Goal: Information Seeking & Learning: Learn about a topic

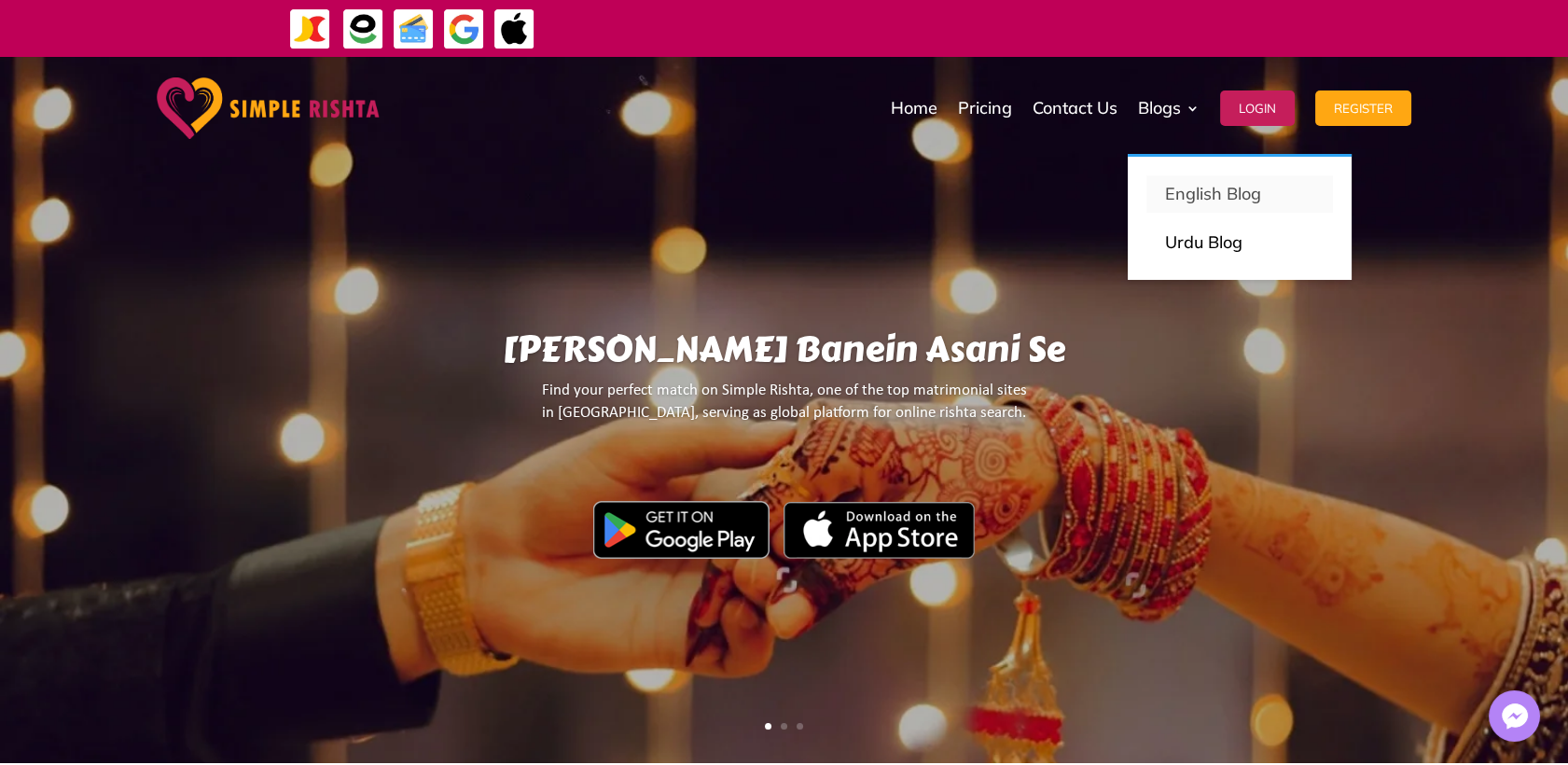
click at [1194, 195] on p "English Blog" at bounding box center [1240, 193] width 150 height 26
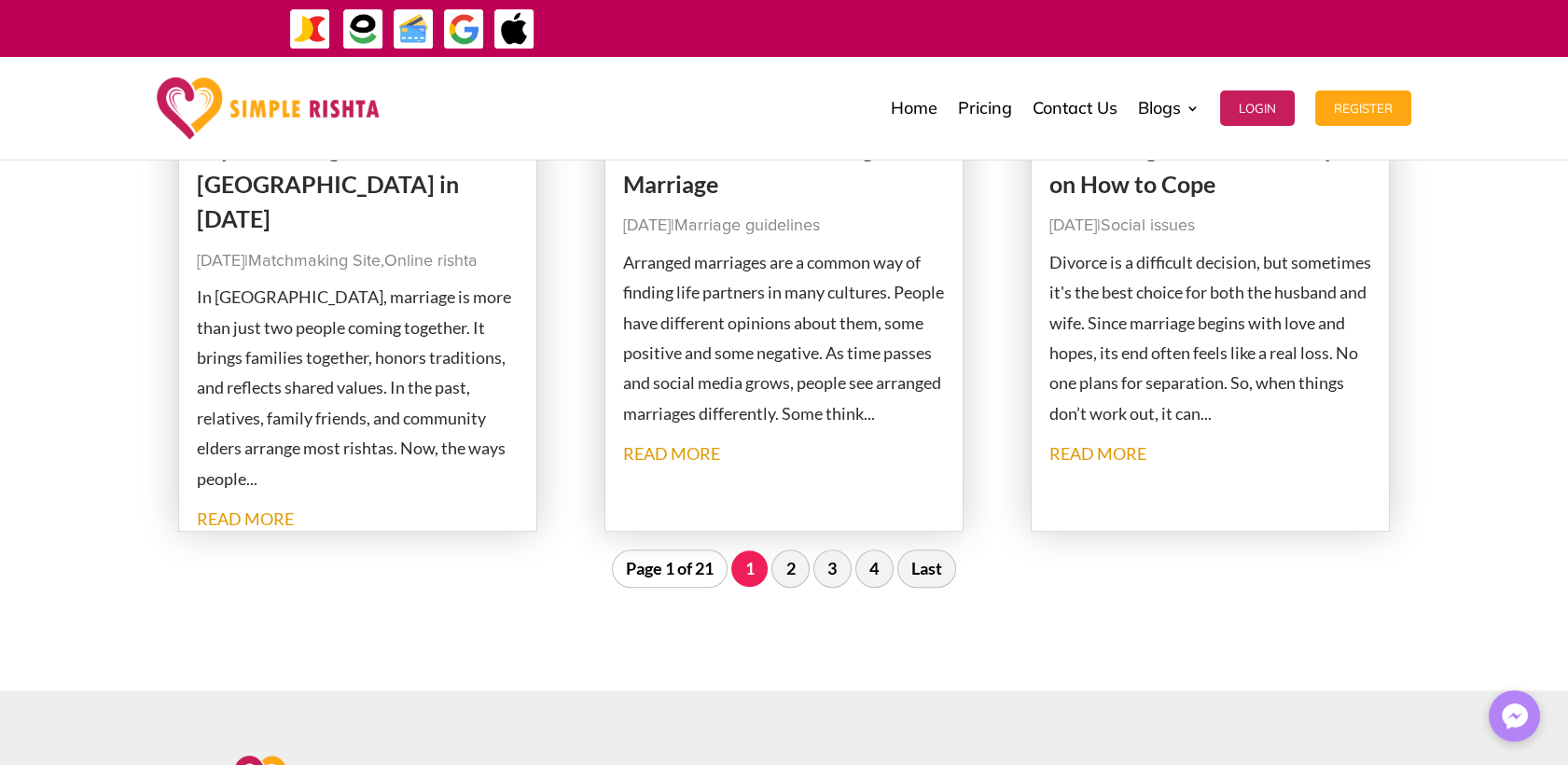
scroll to position [1865, 0]
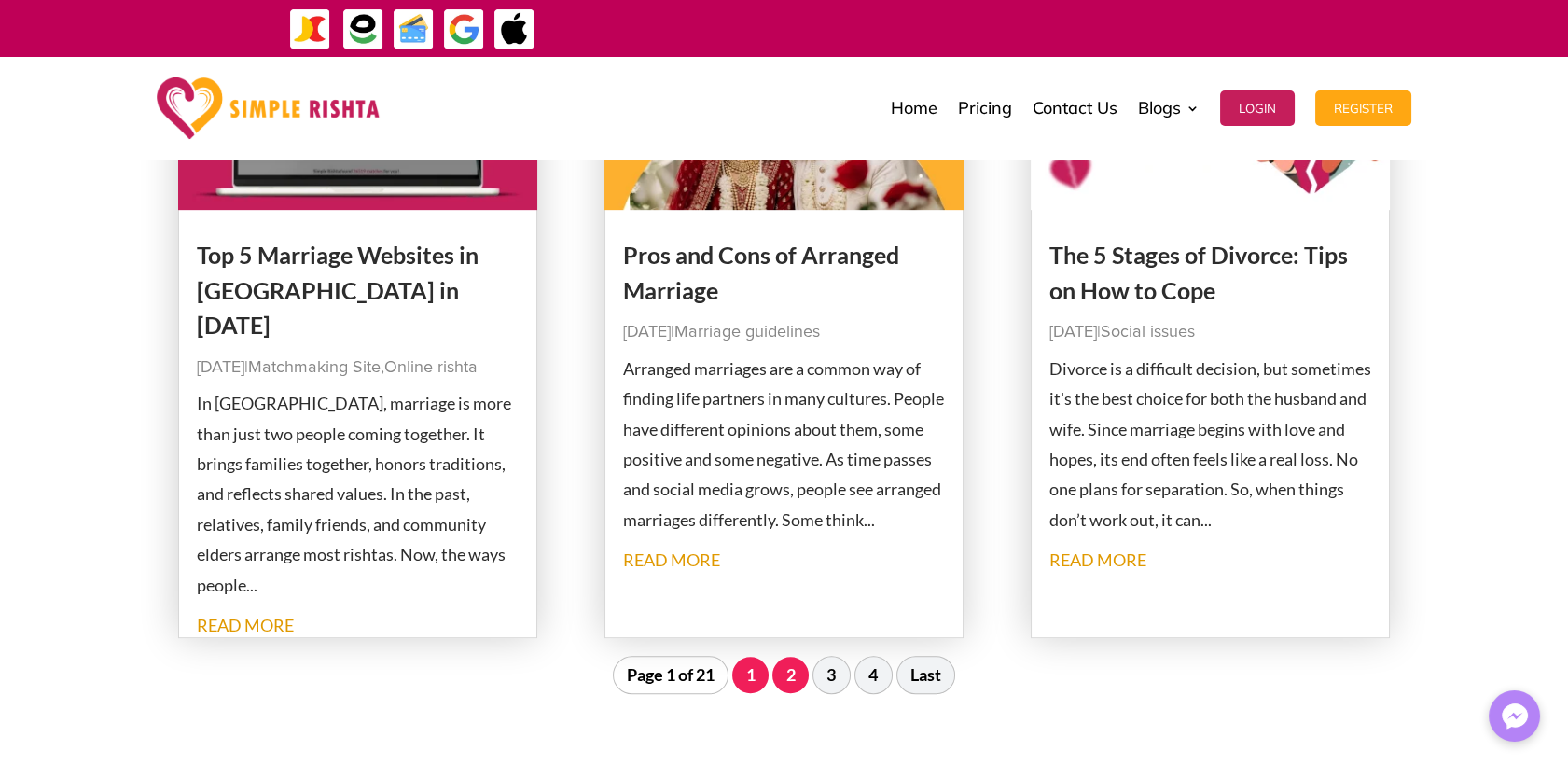
click at [778, 678] on link "2" at bounding box center [789, 674] width 36 height 36
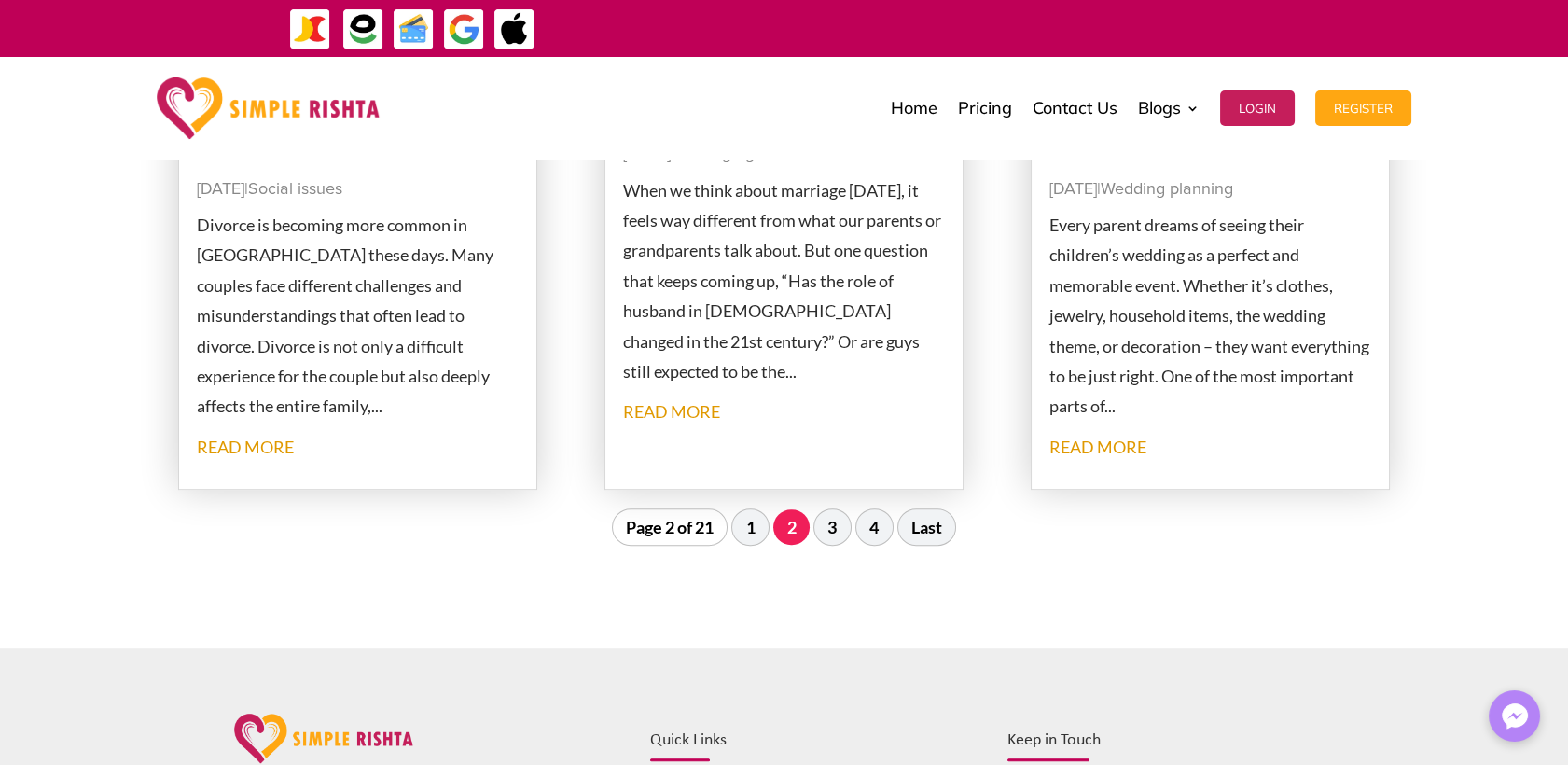
scroll to position [2127, 0]
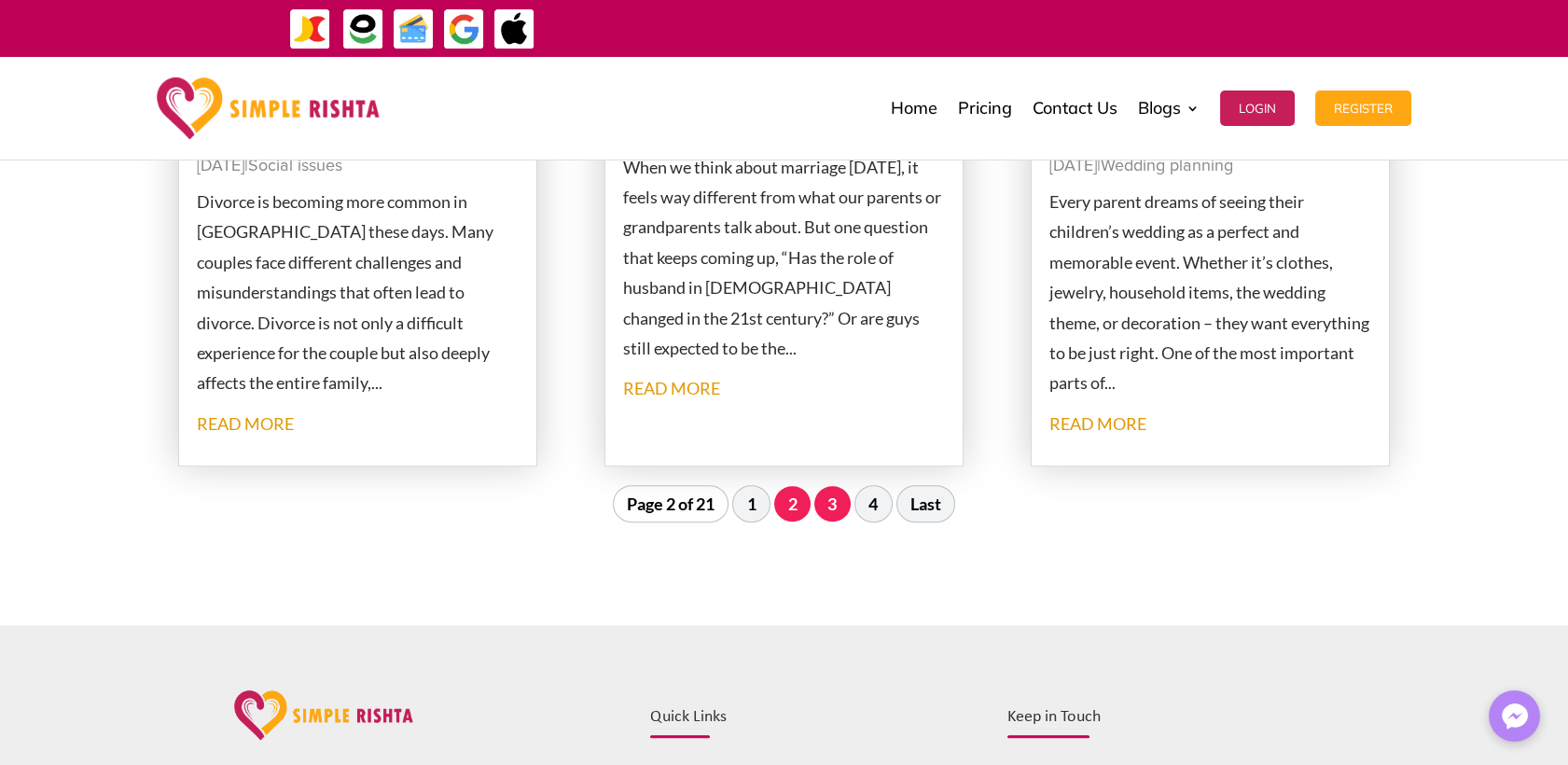
click at [823, 504] on link "3" at bounding box center [832, 503] width 36 height 36
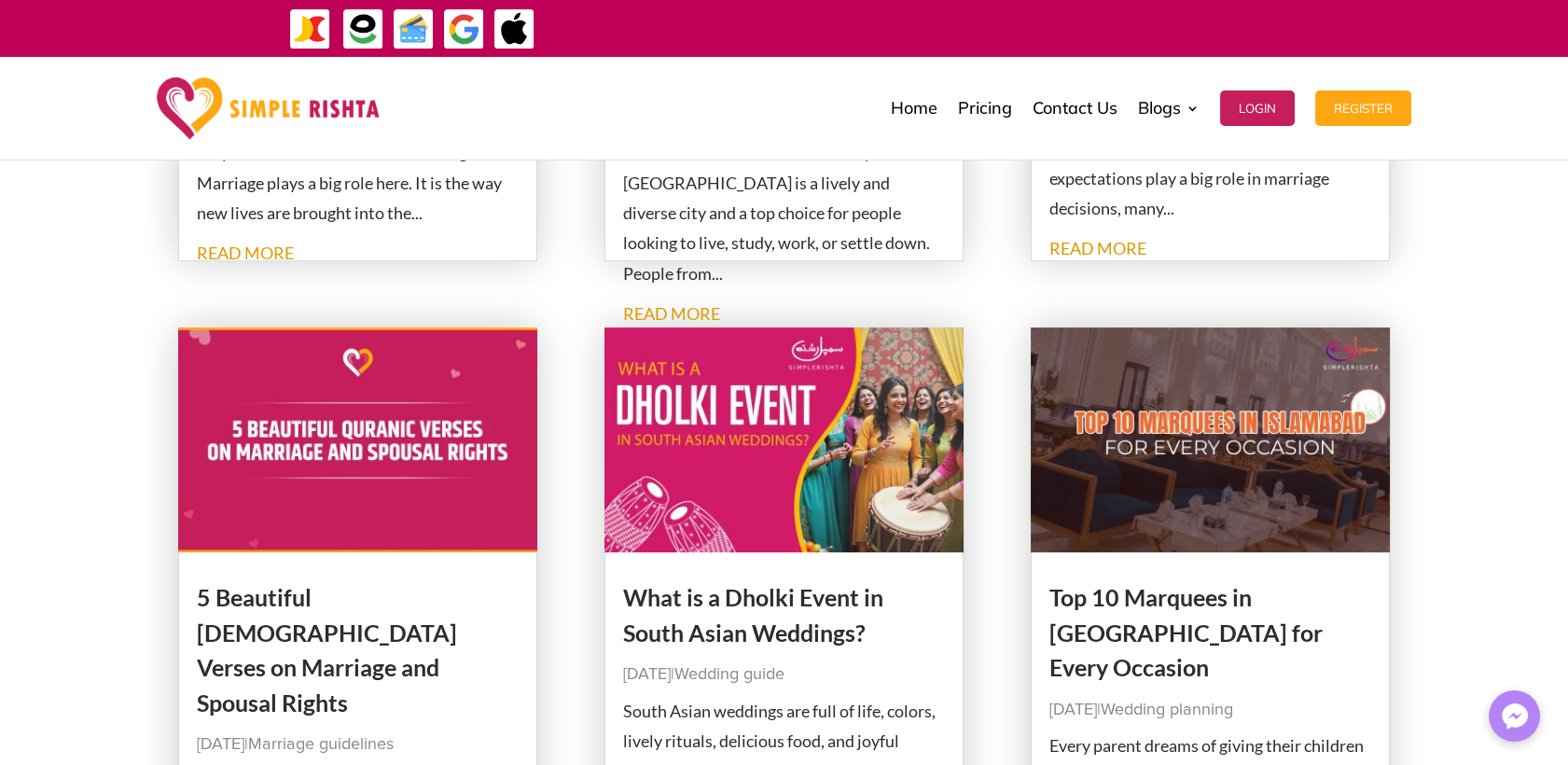
scroll to position [1816, 0]
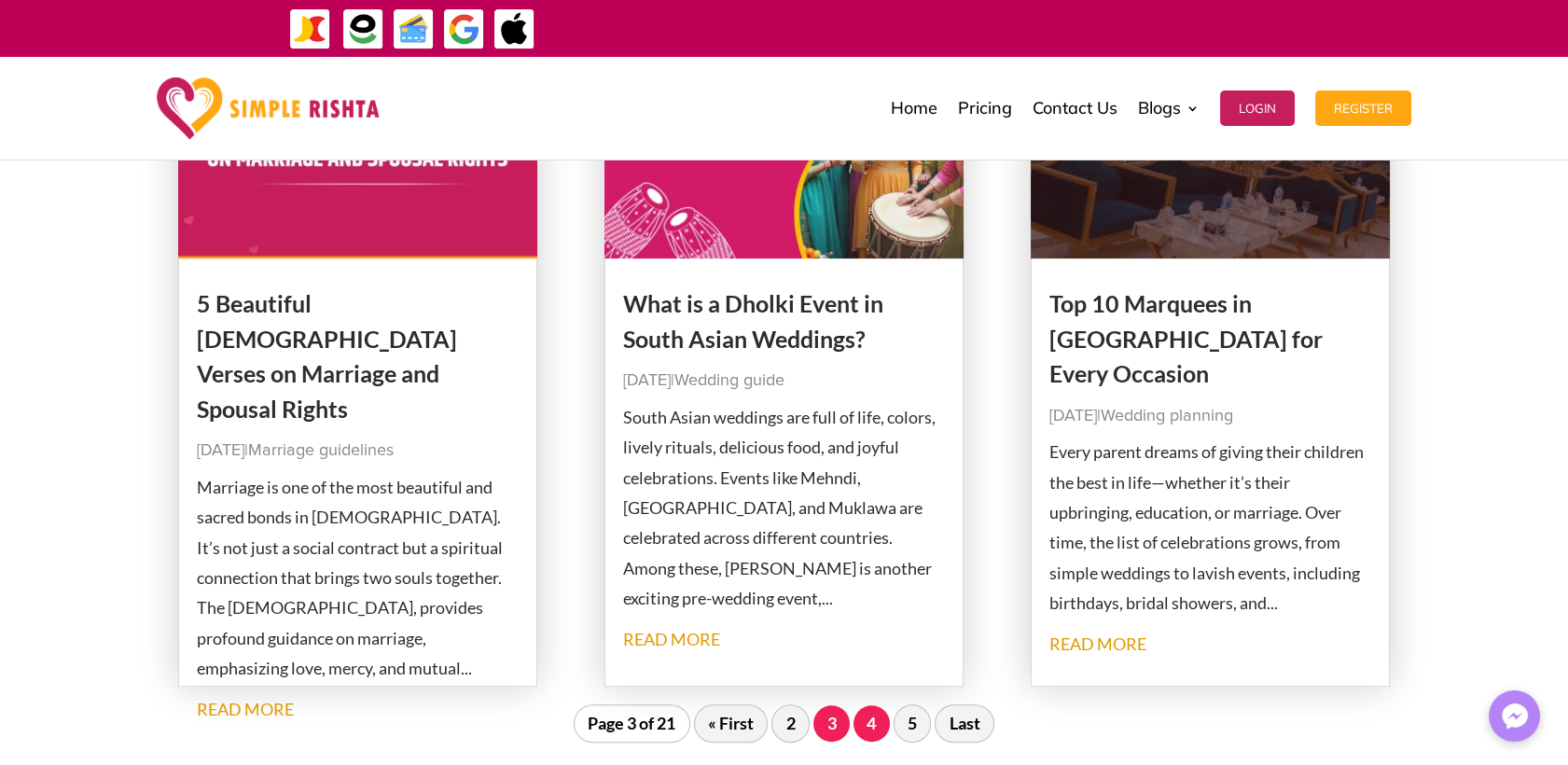
click at [873, 722] on link "4" at bounding box center [871, 722] width 36 height 36
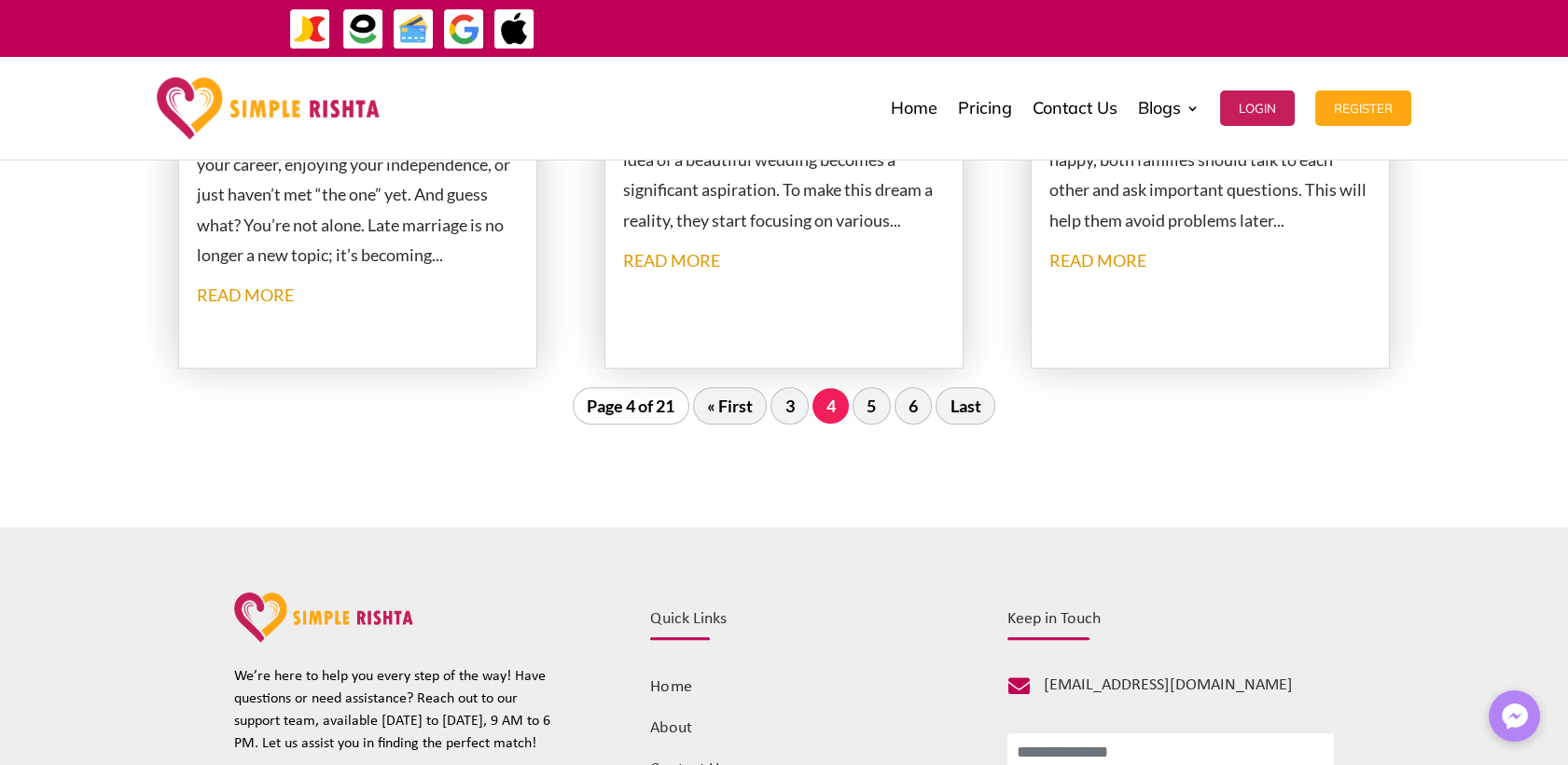
scroll to position [2231, 0]
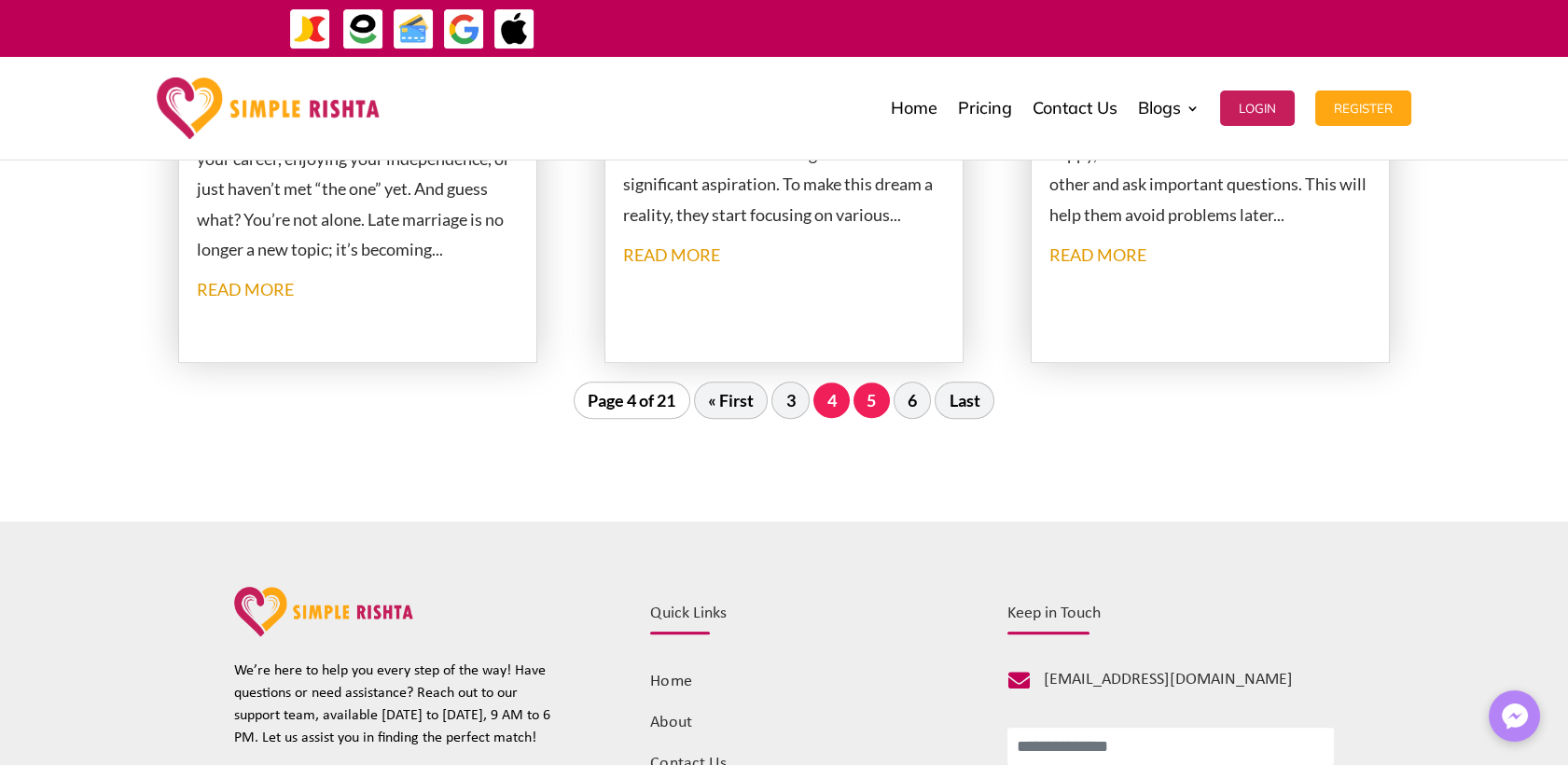
click at [863, 405] on link "5" at bounding box center [871, 400] width 36 height 36
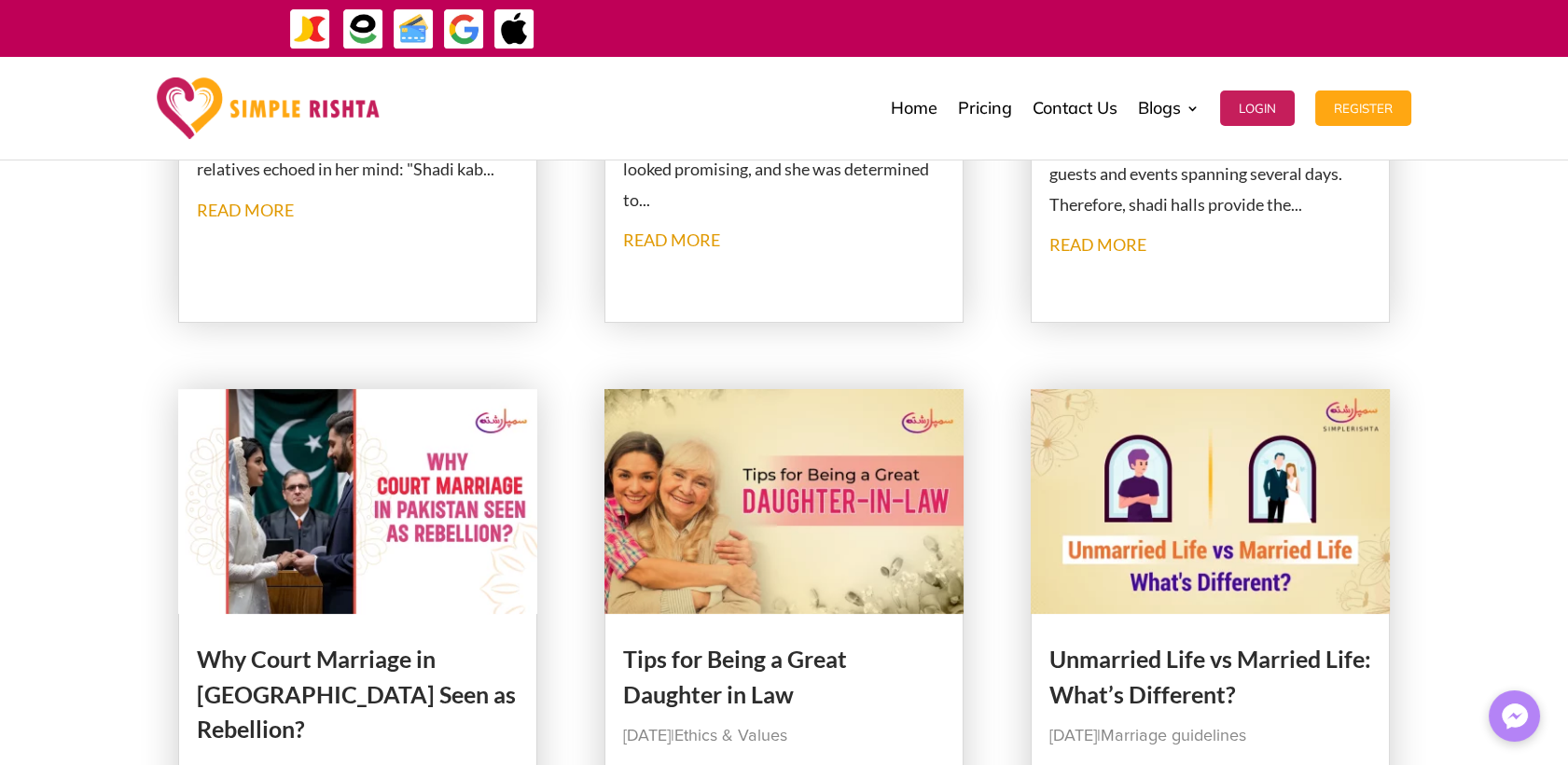
scroll to position [781, 0]
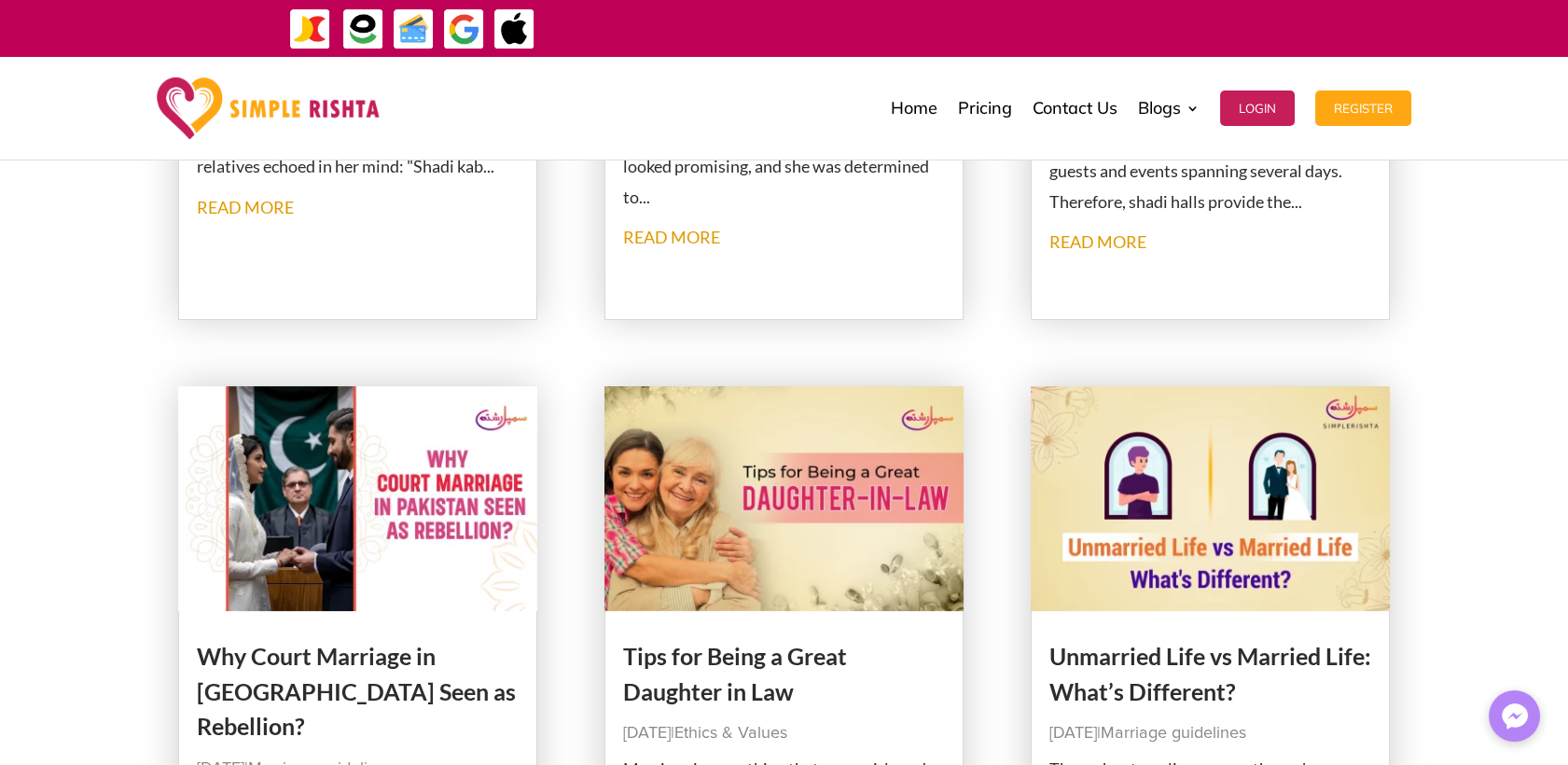
drag, startPoint x: 425, startPoint y: 674, endPoint x: 118, endPoint y: 624, distance: 311.0
click at [77, 623] on div "Late Marriage: Der Se Shadi karne Ke Nuqsanat Aur Hal Nov 29, 2024 | Matrimonia…" at bounding box center [784, 772] width 1568 height 2429
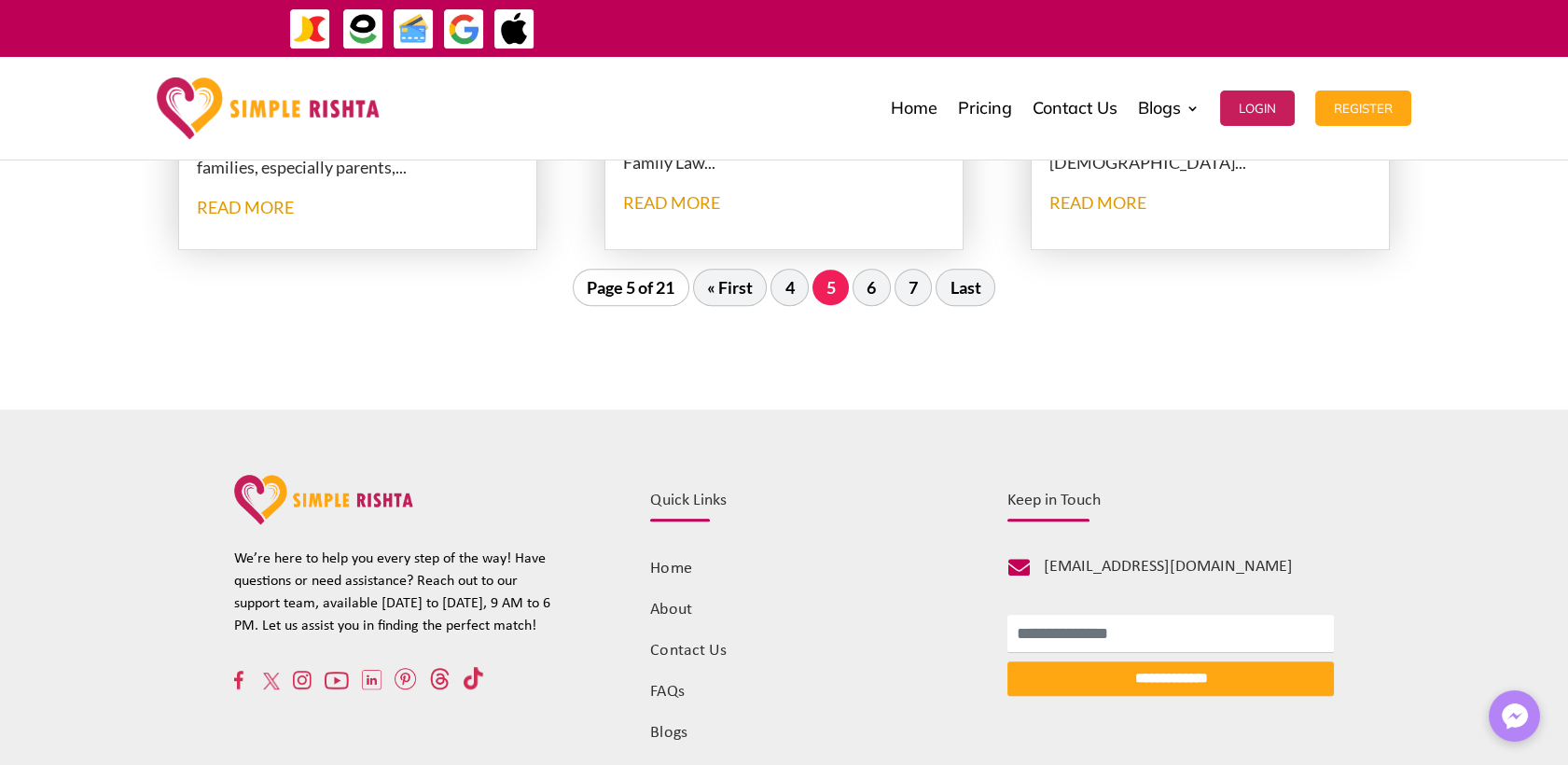
scroll to position [2439, 0]
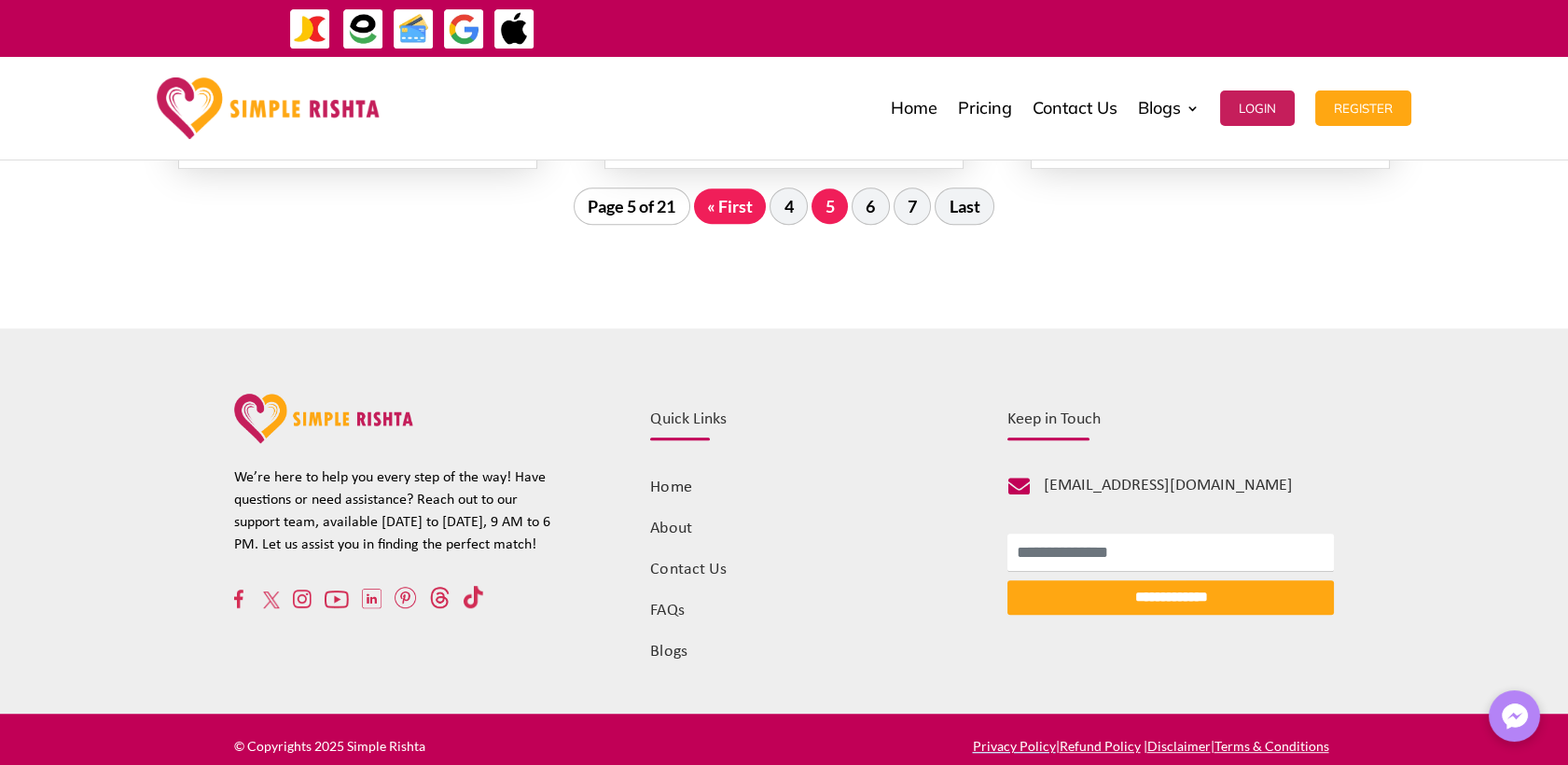
click at [735, 215] on link "« First" at bounding box center [730, 206] width 73 height 36
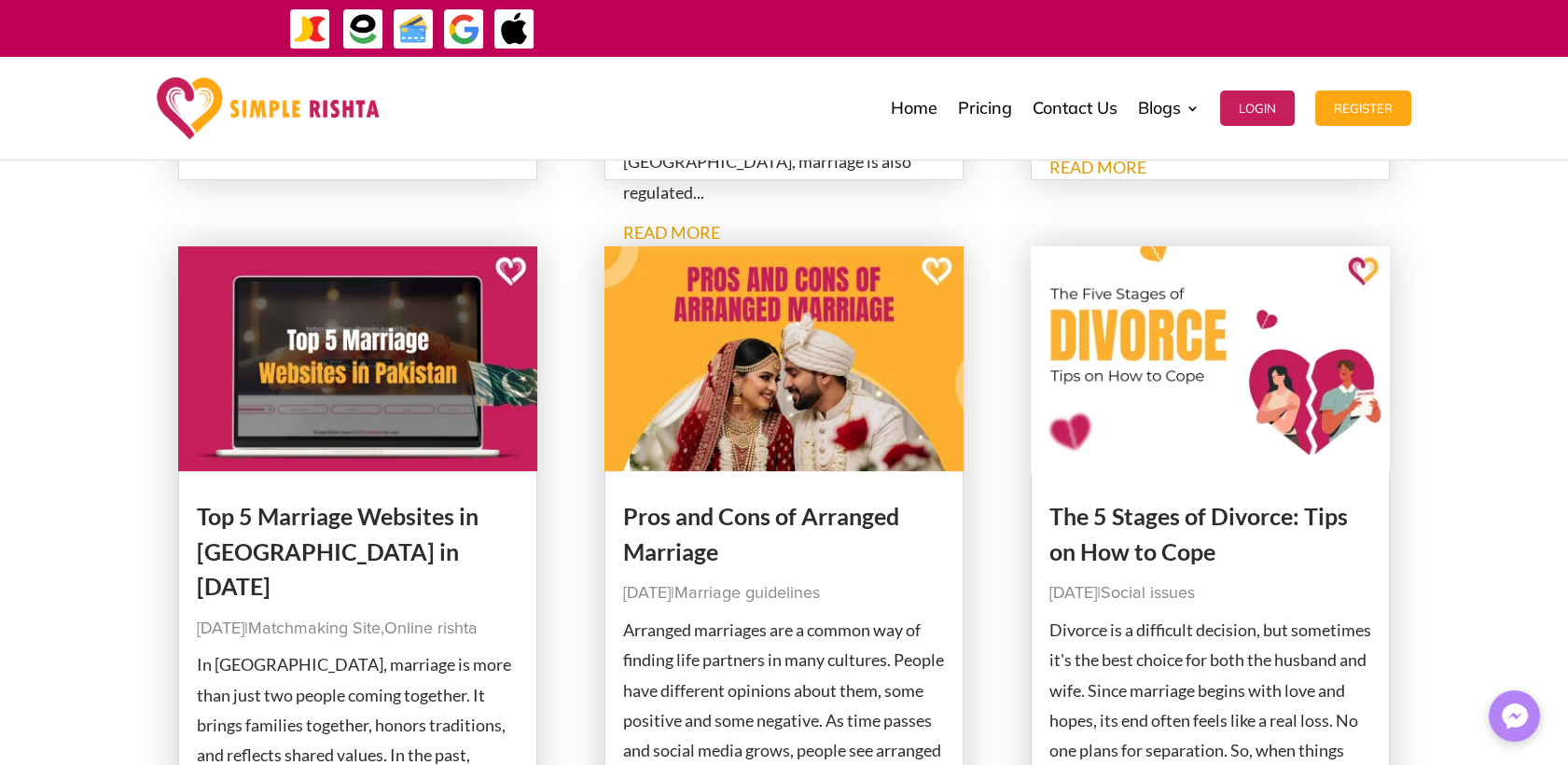
scroll to position [2127, 0]
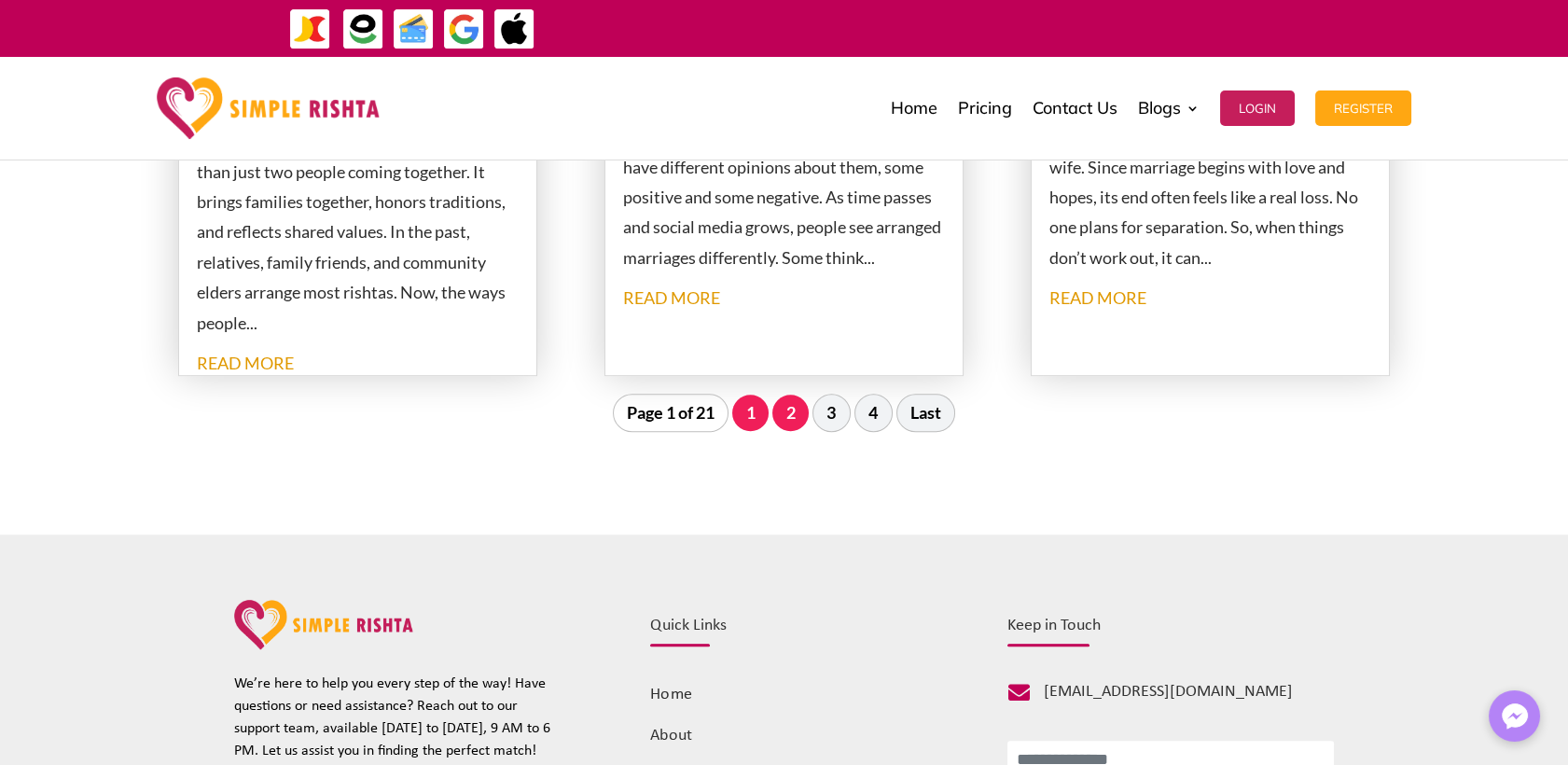
click at [798, 414] on link "2" at bounding box center [789, 412] width 36 height 36
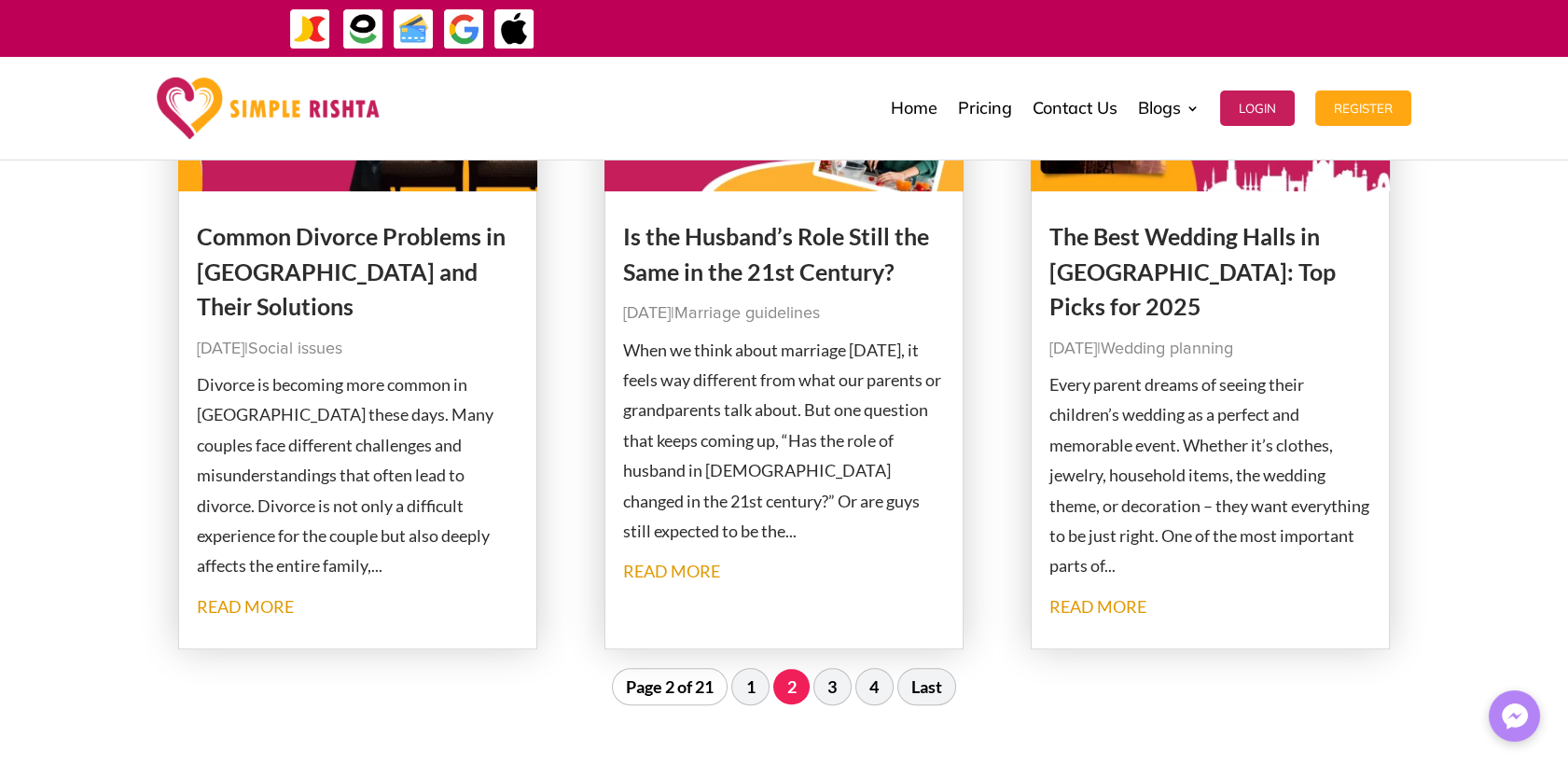
scroll to position [2024, 0]
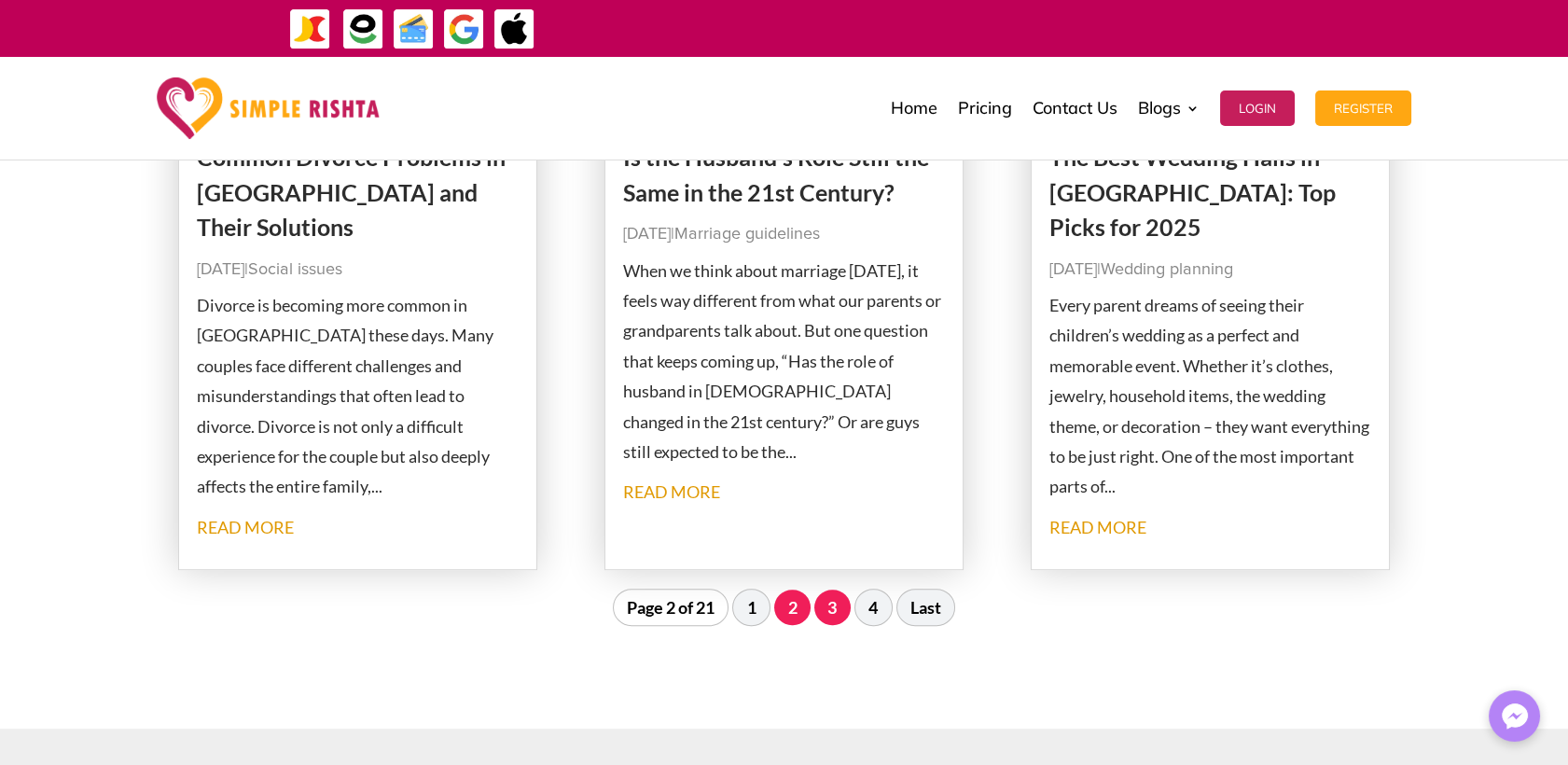
click at [826, 603] on link "3" at bounding box center [832, 607] width 36 height 36
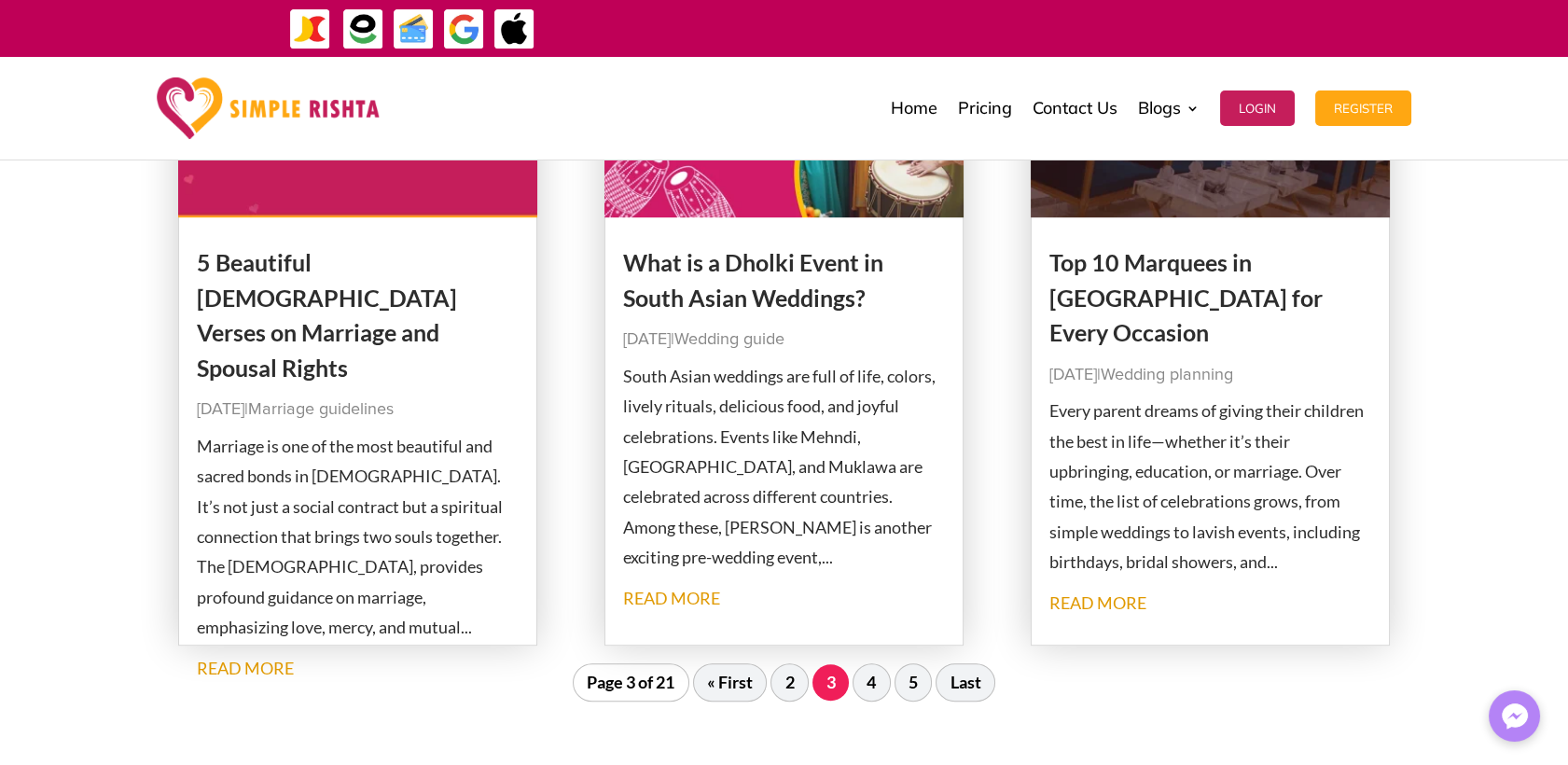
scroll to position [1920, 0]
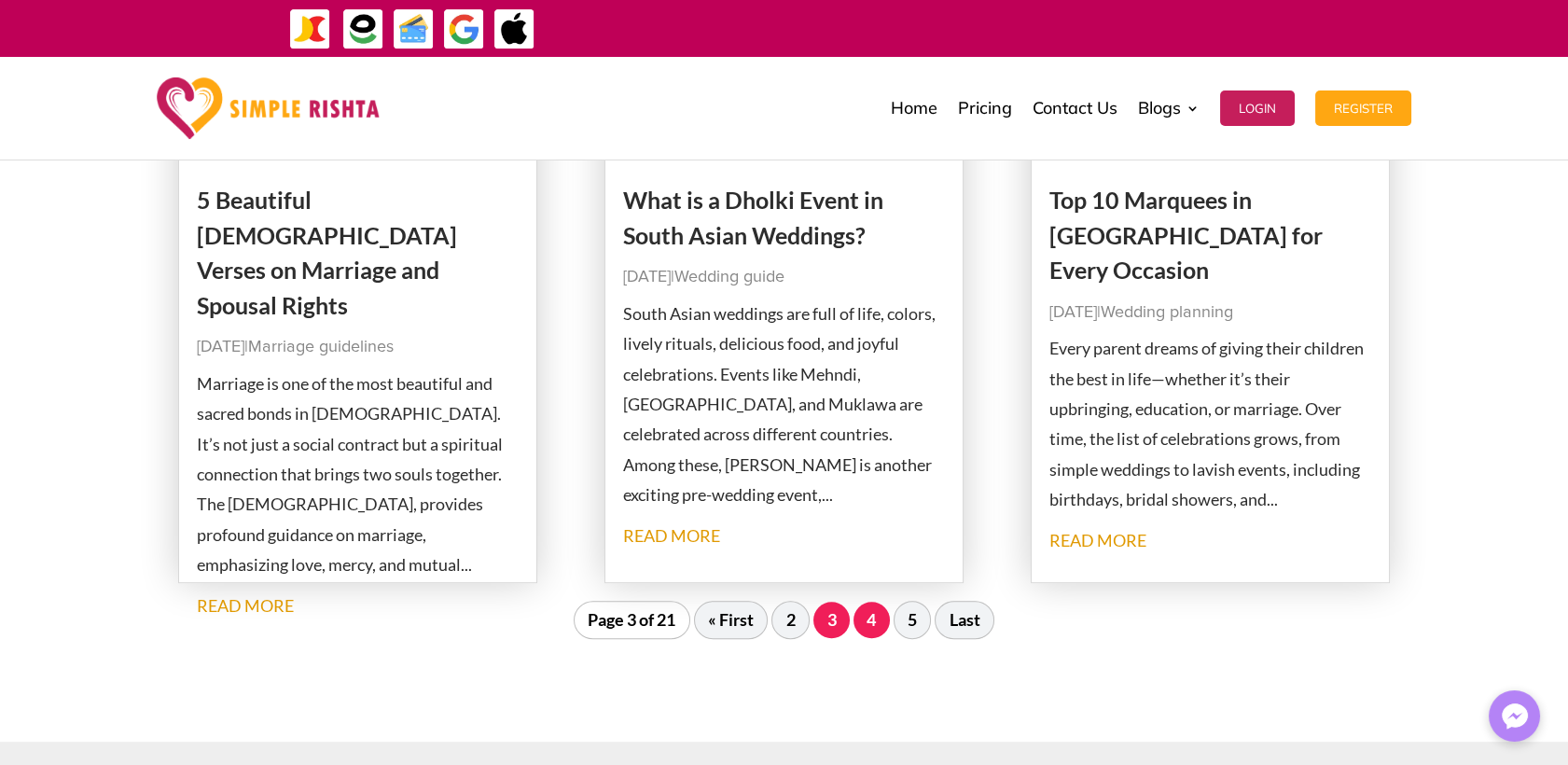
click at [882, 629] on link "4" at bounding box center [871, 619] width 36 height 36
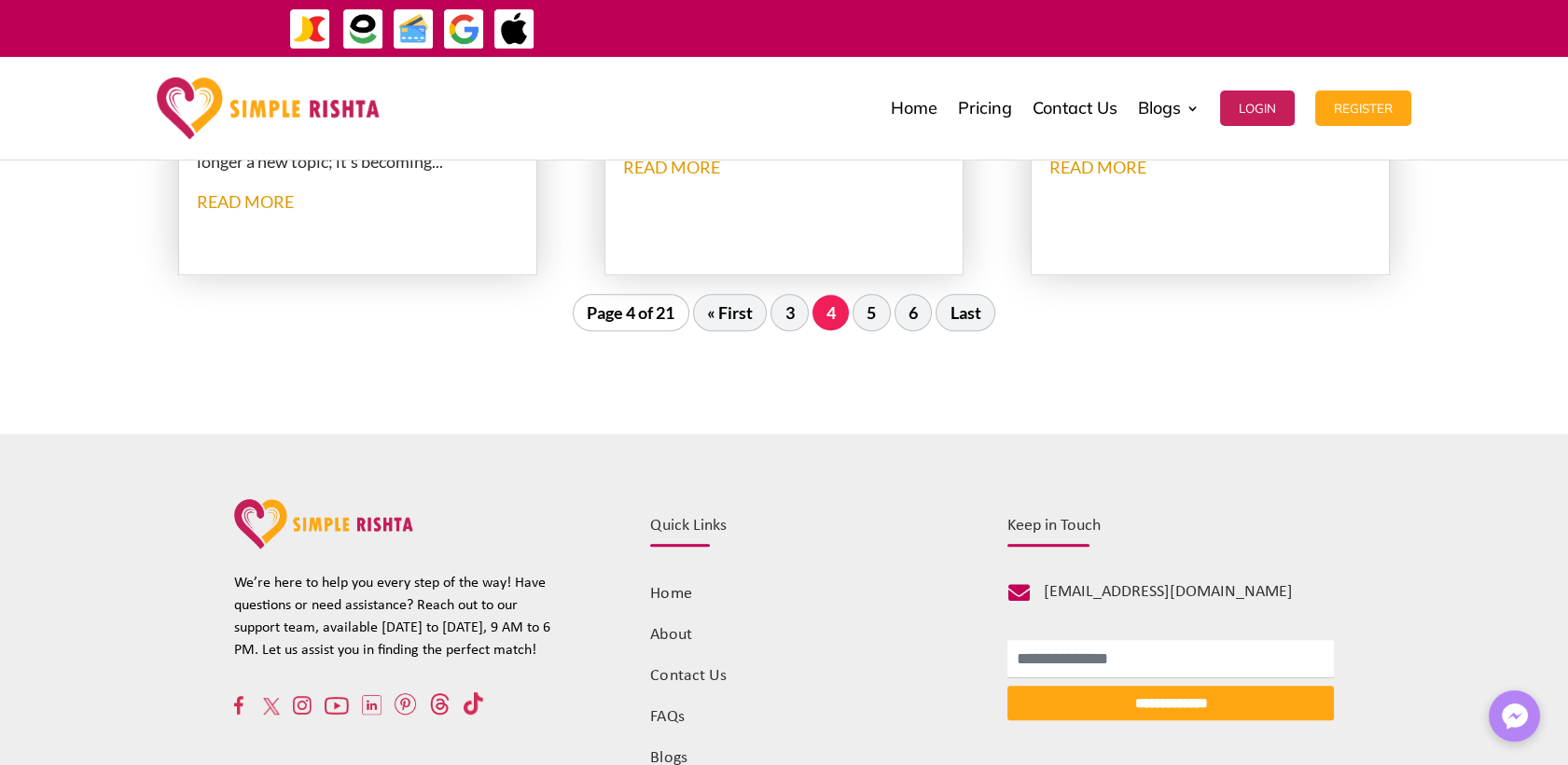
scroll to position [2335, 0]
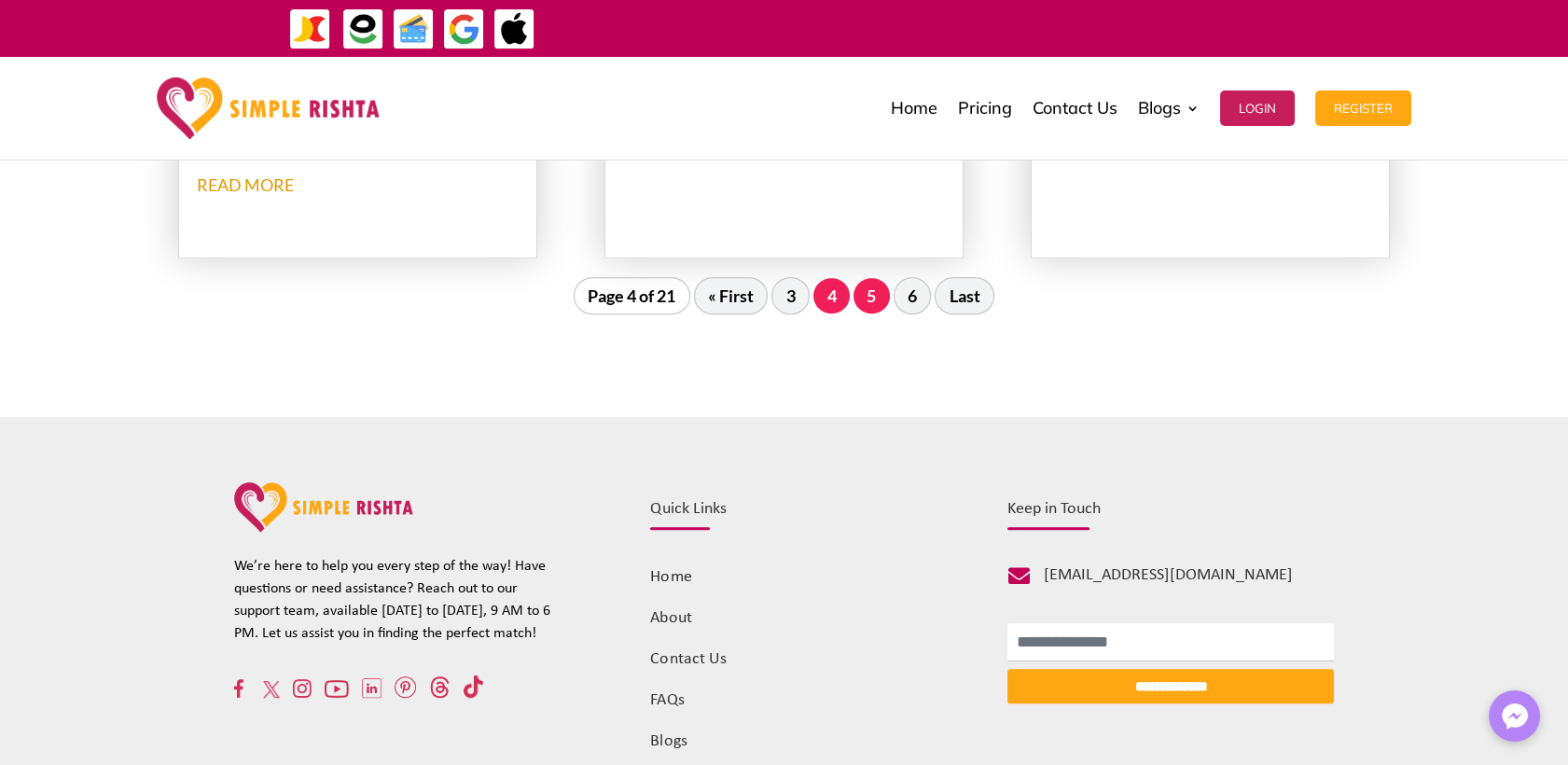
click at [881, 302] on link "5" at bounding box center [871, 295] width 36 height 36
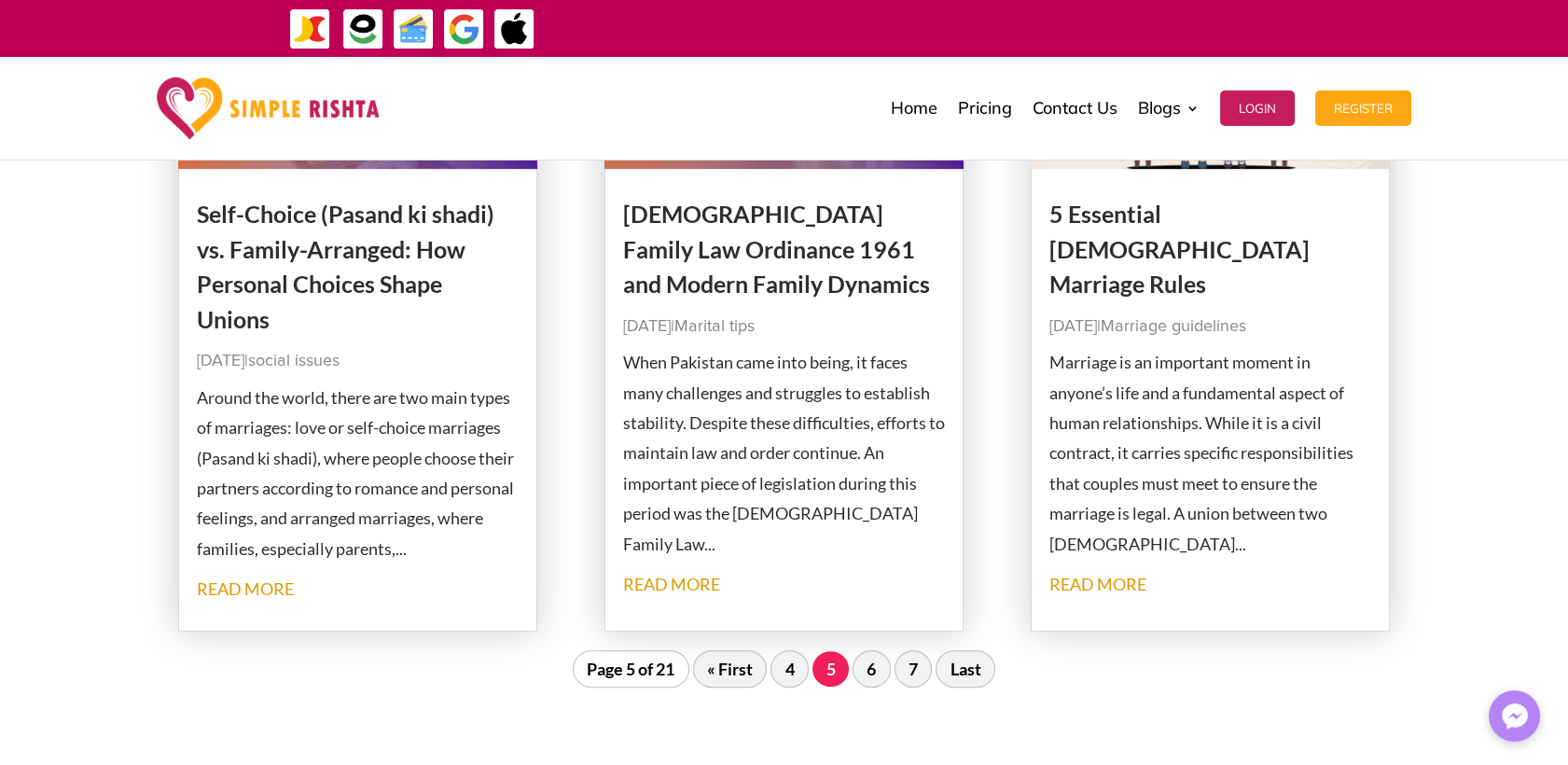
scroll to position [2024, 0]
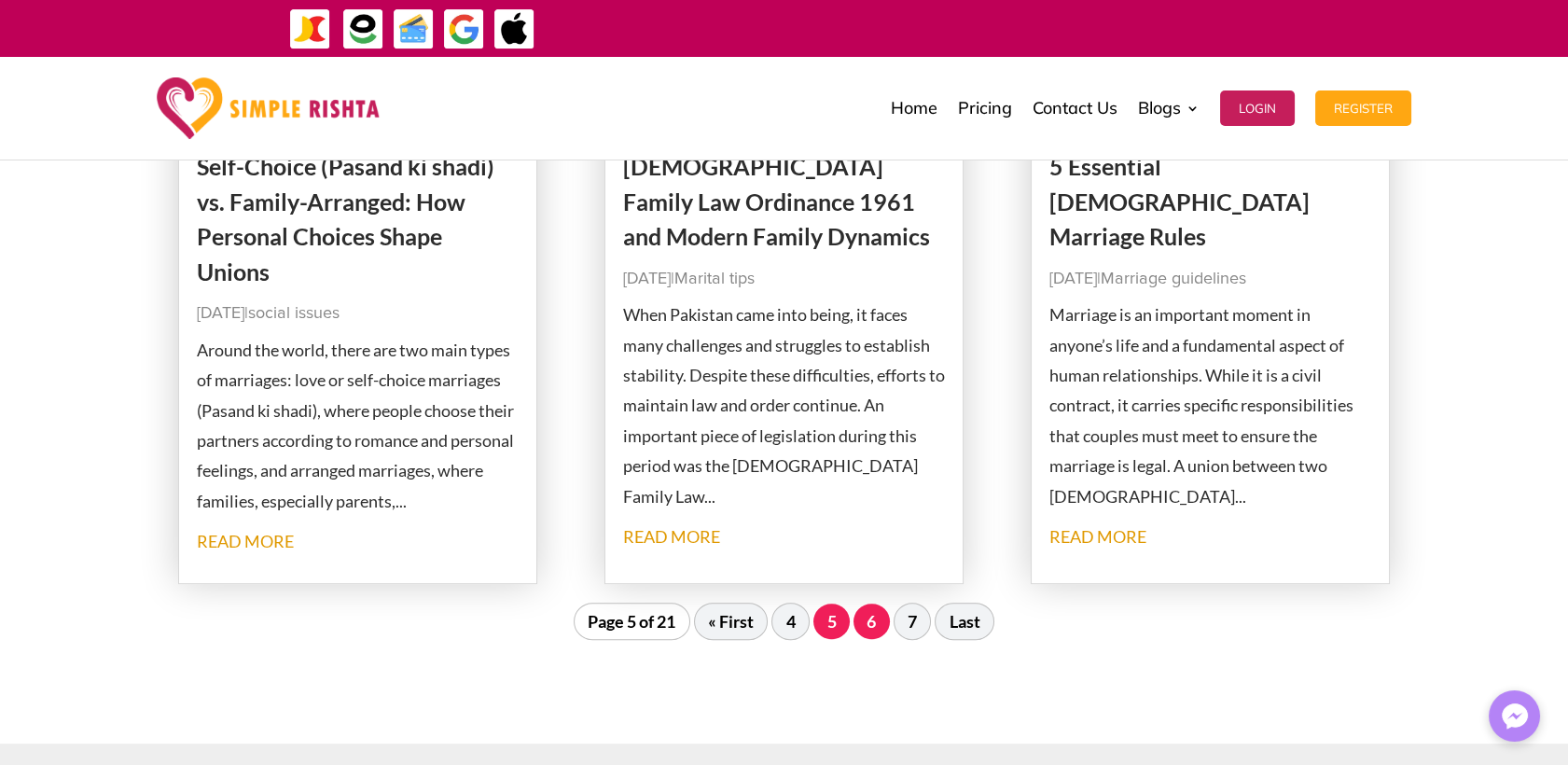
click at [878, 622] on link "6" at bounding box center [871, 621] width 36 height 36
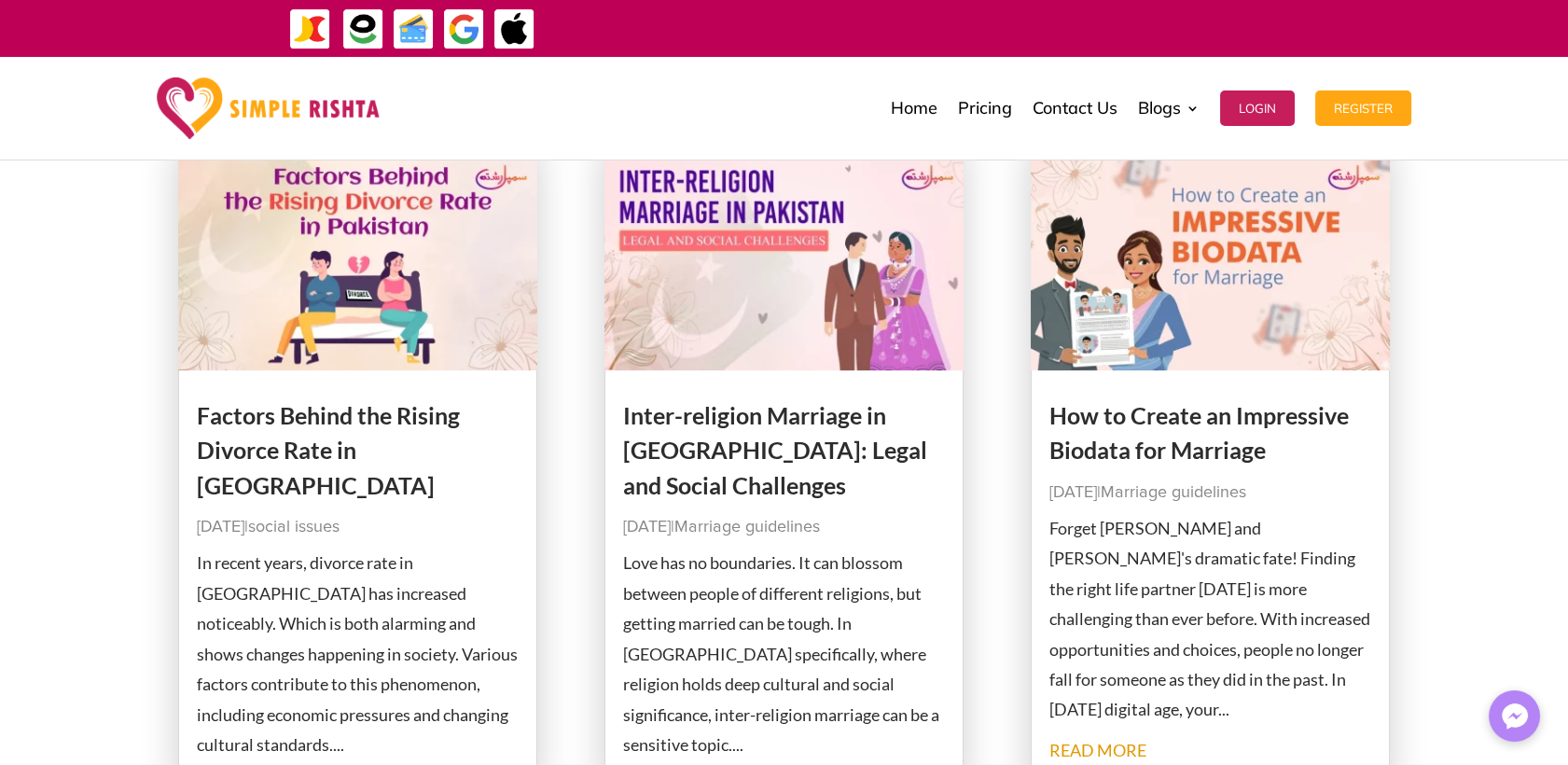
scroll to position [987, 0]
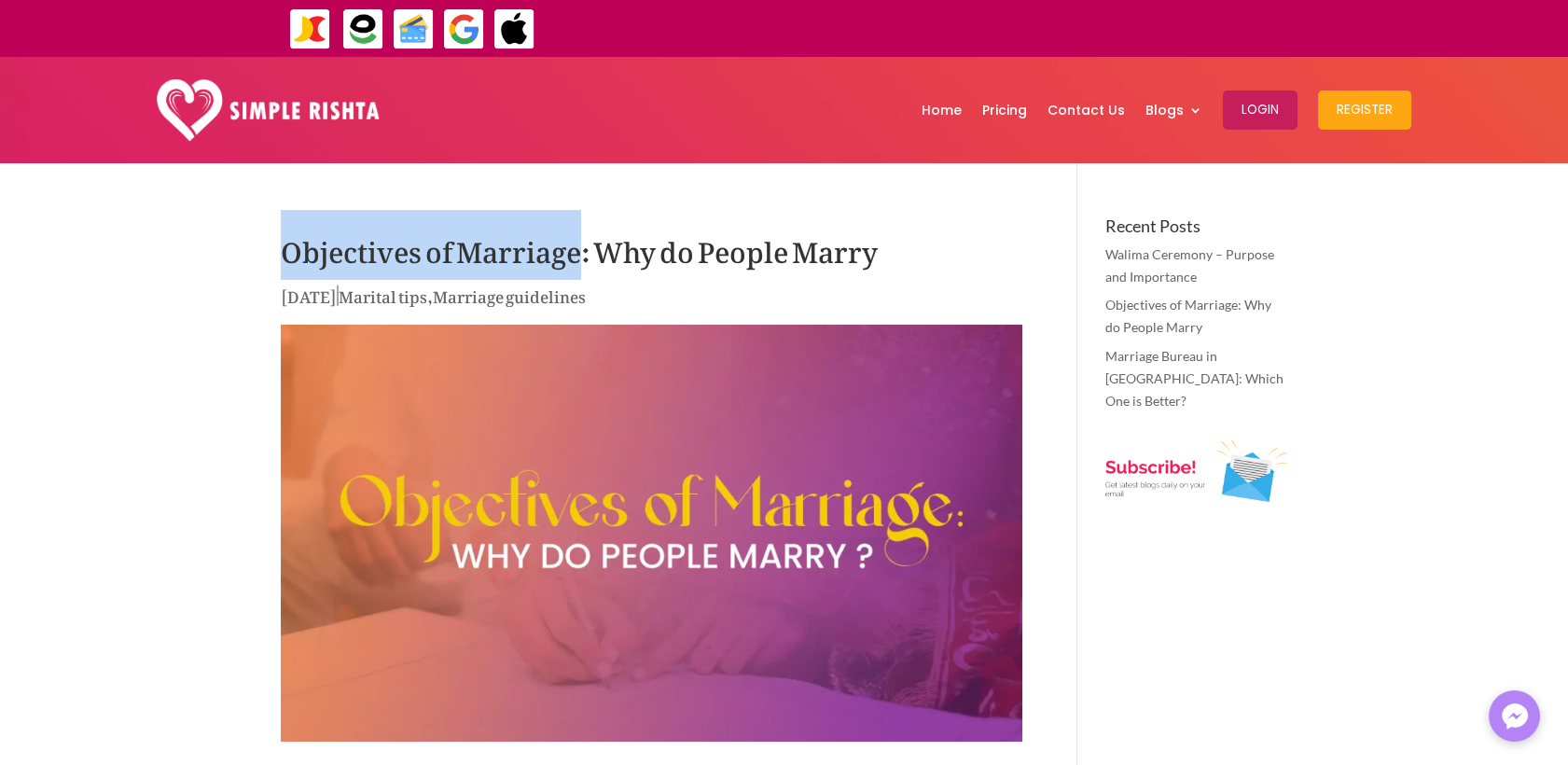
drag, startPoint x: 579, startPoint y: 256, endPoint x: 289, endPoint y: 249, distance: 290.1
click at [289, 249] on h1 "Objectives of Marriage: Why do People Marry" at bounding box center [651, 249] width 742 height 65
copy h1 "Objectives of Marriage"
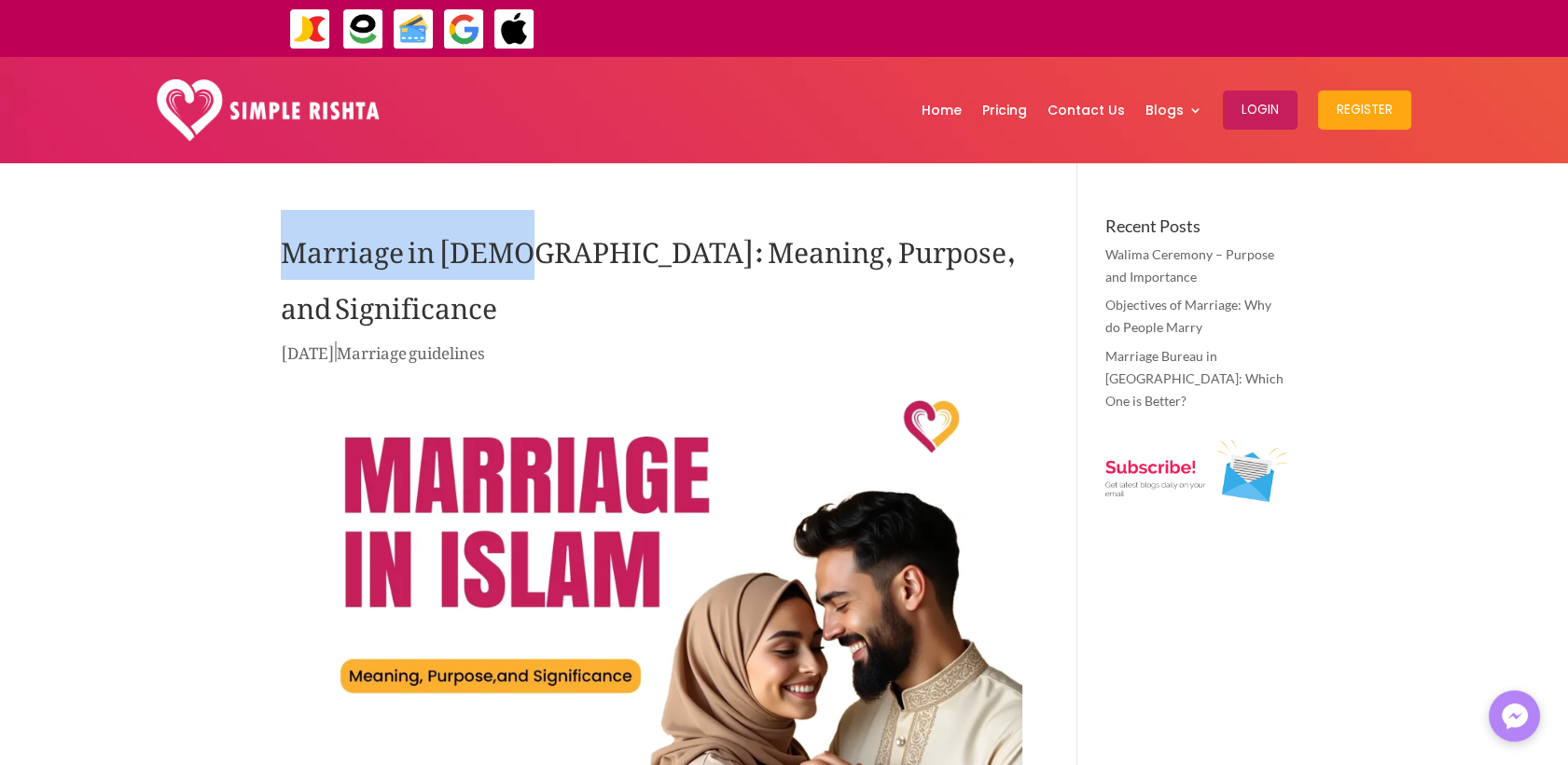
drag, startPoint x: 508, startPoint y: 253, endPoint x: 269, endPoint y: 249, distance: 239.0
copy h1 "Marriage in Islam"
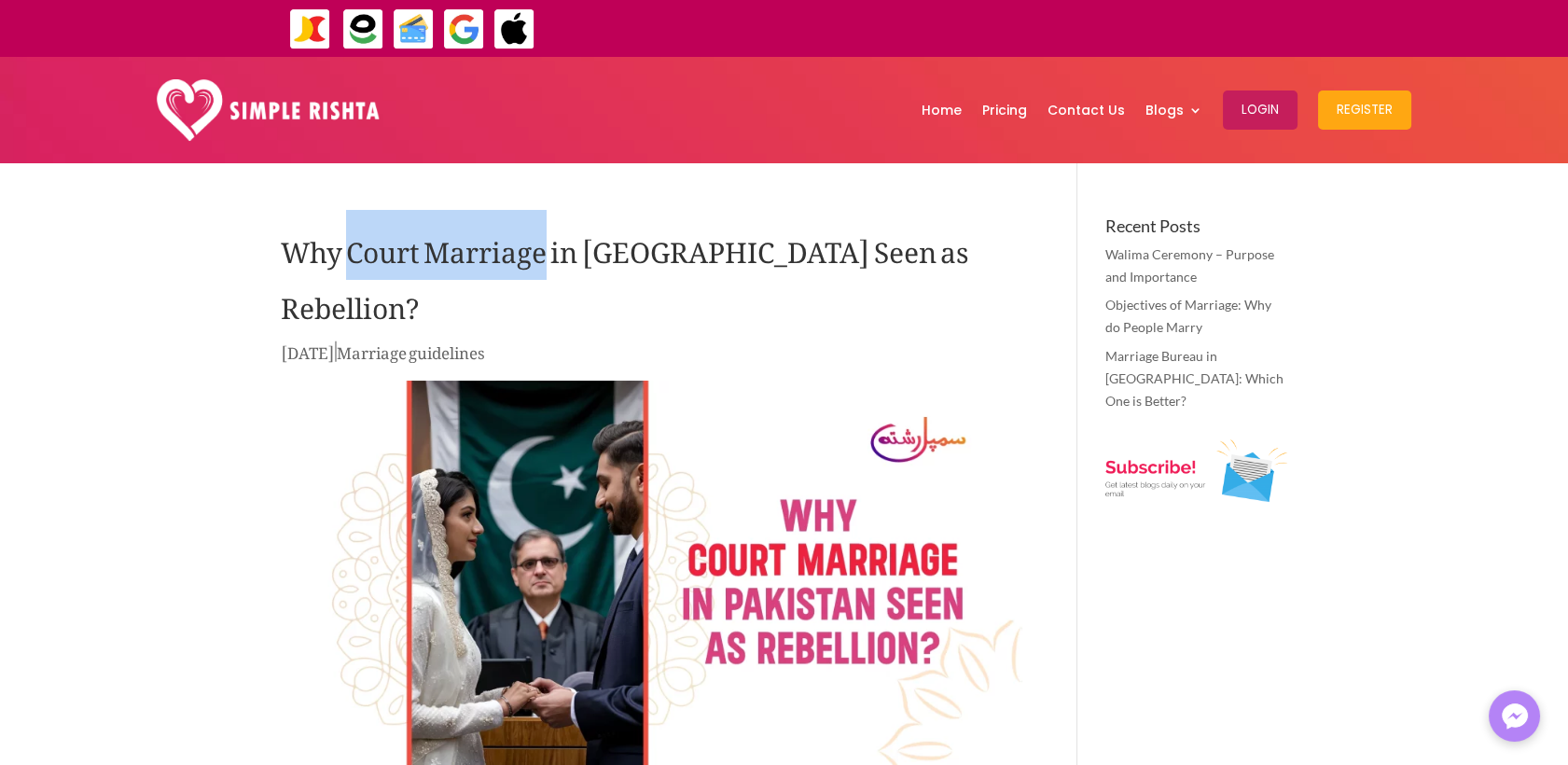
drag, startPoint x: 350, startPoint y: 247, endPoint x: 545, endPoint y: 250, distance: 195.0
click at [545, 250] on h1 "Why Court Marriage in [GEOGRAPHIC_DATA] Seen as Rebellion?" at bounding box center [651, 278] width 742 height 121
copy h1 "Court Marriage"
